Goal: Transaction & Acquisition: Purchase product/service

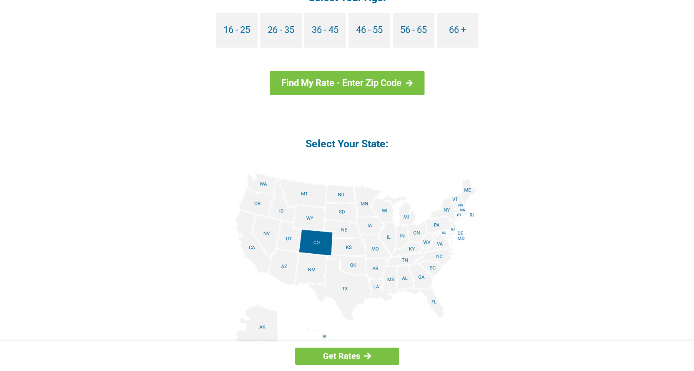
scroll to position [857, 0]
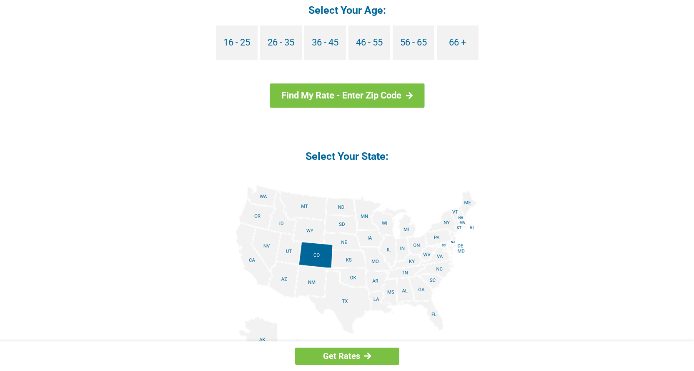
click at [406, 230] on img at bounding box center [347, 279] width 260 height 188
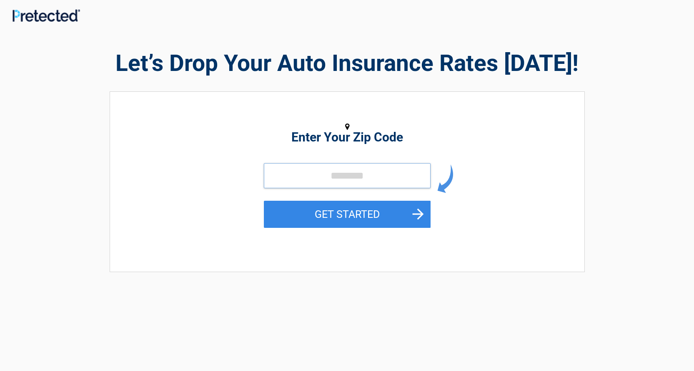
click at [310, 176] on input "tel" at bounding box center [347, 175] width 167 height 25
type input "*****"
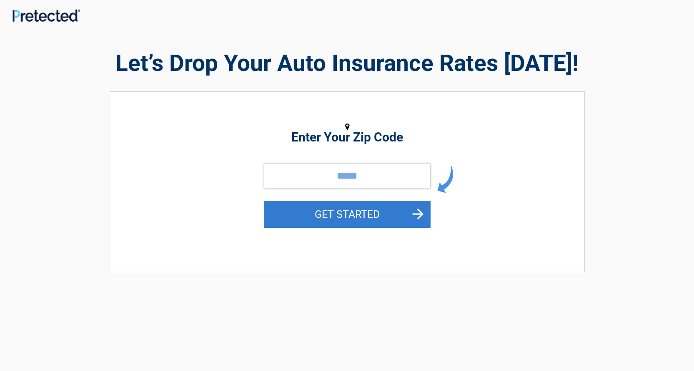
click at [345, 212] on button "GET STARTED" at bounding box center [347, 214] width 167 height 27
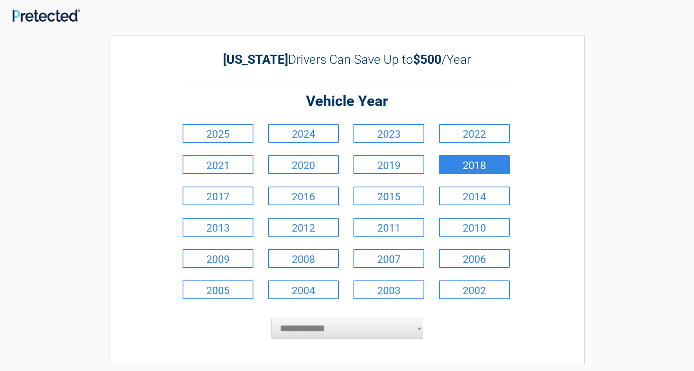
click at [478, 168] on link "2018" at bounding box center [474, 164] width 71 height 19
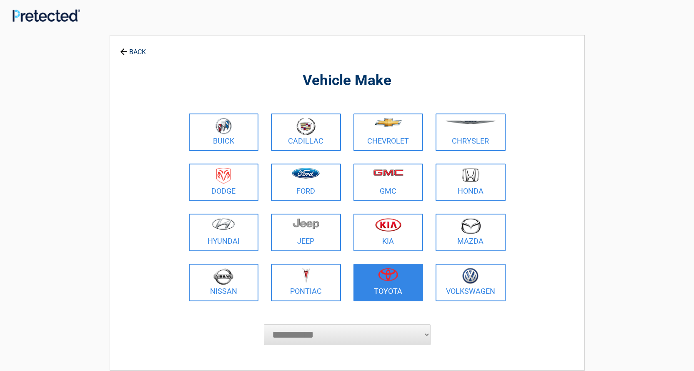
click at [385, 274] on img at bounding box center [388, 274] width 20 height 13
